Goal: Task Accomplishment & Management: Manage account settings

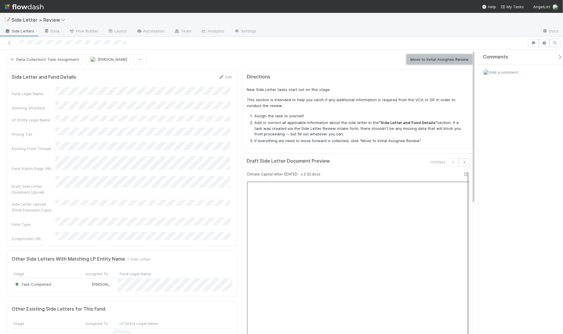
click at [413, 60] on button "Move to Initial Assignee Review" at bounding box center [440, 59] width 66 height 10
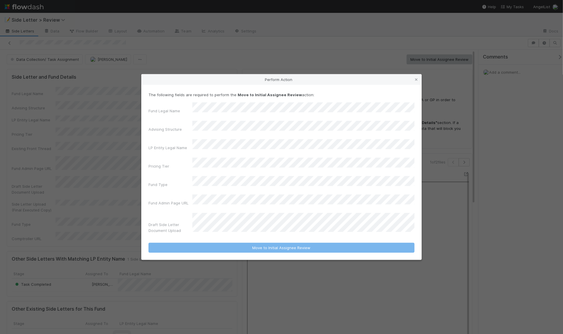
click at [414, 85] on div "Perform Action" at bounding box center [282, 79] width 280 height 11
click at [421, 85] on div "Perform Action" at bounding box center [282, 79] width 280 height 11
click at [418, 83] on link at bounding box center [417, 80] width 6 height 6
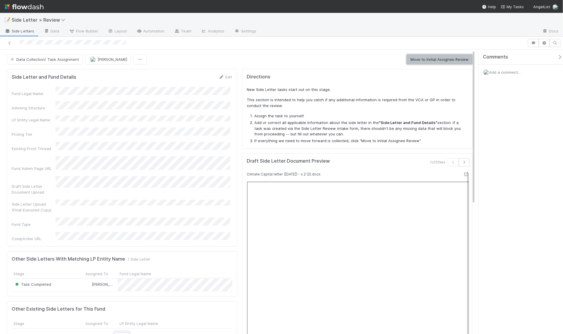
click at [422, 62] on button "Move to Initial Assignee Review" at bounding box center [440, 59] width 66 height 10
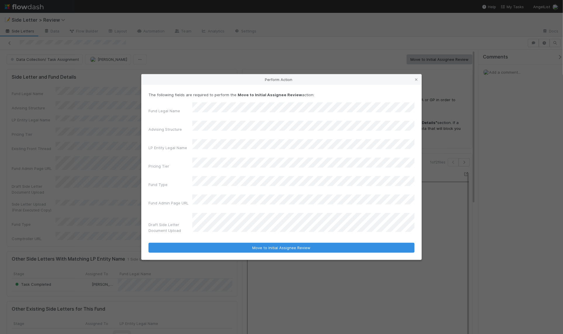
click at [166, 182] on label"] "Fund Type" at bounding box center [158, 185] width 19 height 6
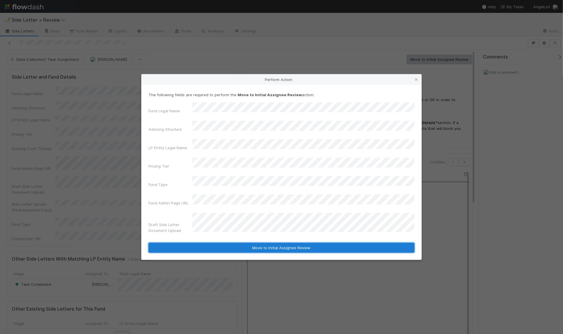
click at [212, 243] on button "Move to Initial Assignee Review" at bounding box center [282, 248] width 266 height 10
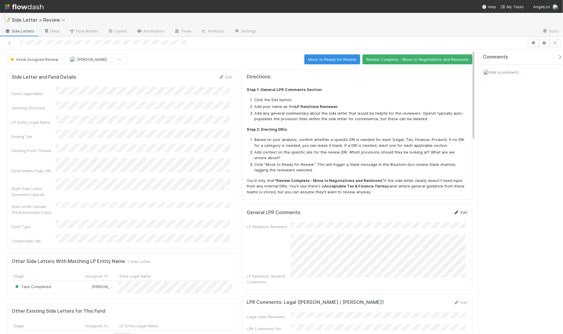
click at [457, 210] on link "Edit" at bounding box center [461, 212] width 14 height 5
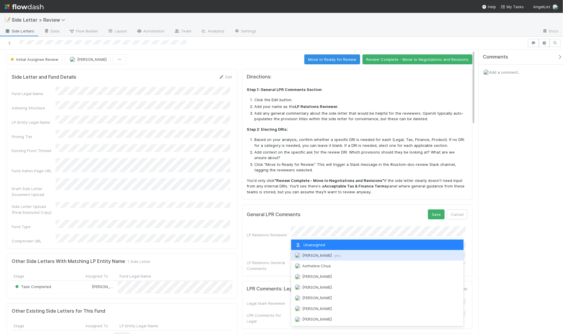
click at [313, 256] on span "[PERSON_NAME] you" at bounding box center [322, 255] width 38 height 5
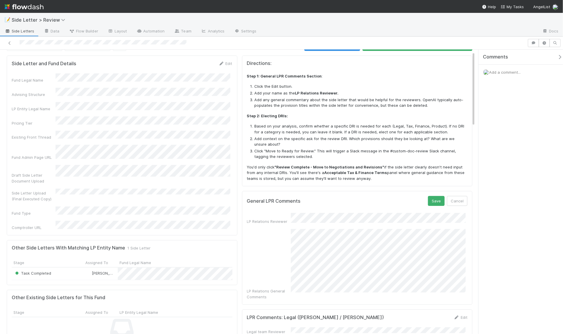
scroll to position [76, 0]
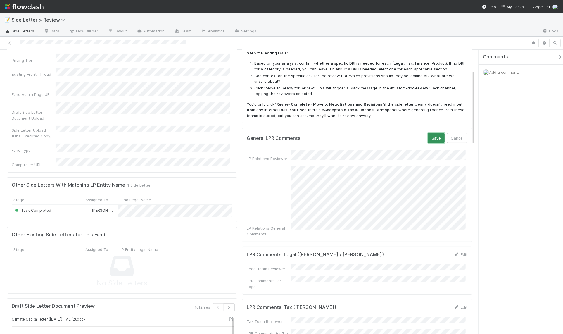
click at [431, 140] on button "Save" at bounding box center [436, 138] width 17 height 10
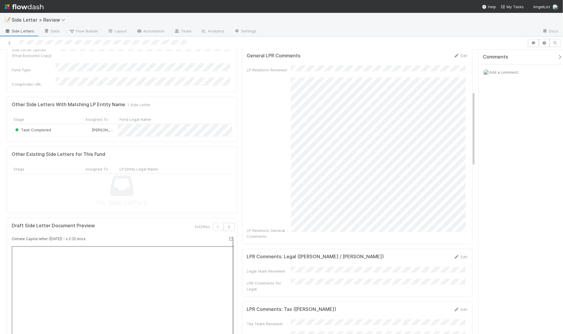
scroll to position [158, 0]
click at [457, 253] on div "Edit" at bounding box center [461, 256] width 14 height 6
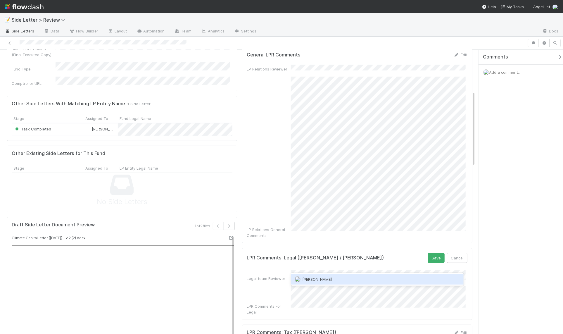
click at [358, 283] on div "[PERSON_NAME]" at bounding box center [377, 279] width 173 height 11
click at [437, 253] on button "Save" at bounding box center [436, 258] width 17 height 10
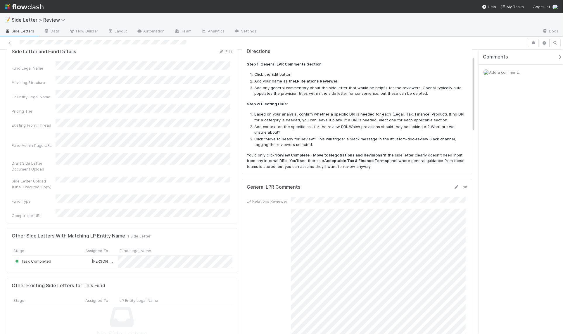
scroll to position [0, 0]
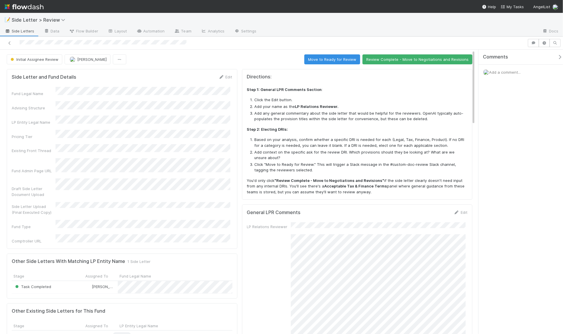
click at [350, 97] on li "Click the Edit button." at bounding box center [361, 100] width 213 height 6
click at [333, 60] on button "Move to Ready for Review" at bounding box center [333, 59] width 56 height 10
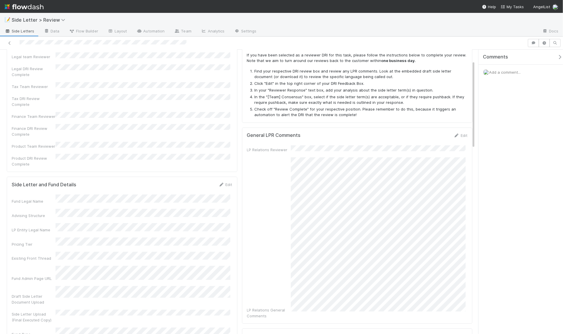
scroll to position [35, 0]
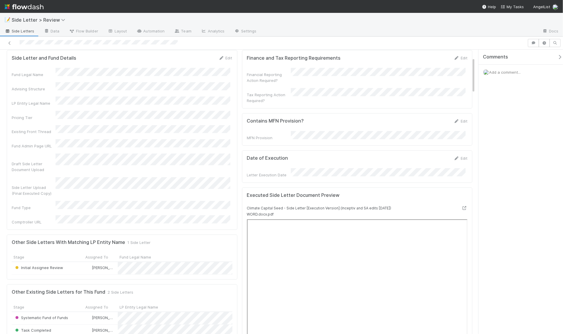
scroll to position [60, 0]
